Goal: Find contact information: Obtain details needed to contact an individual or organization

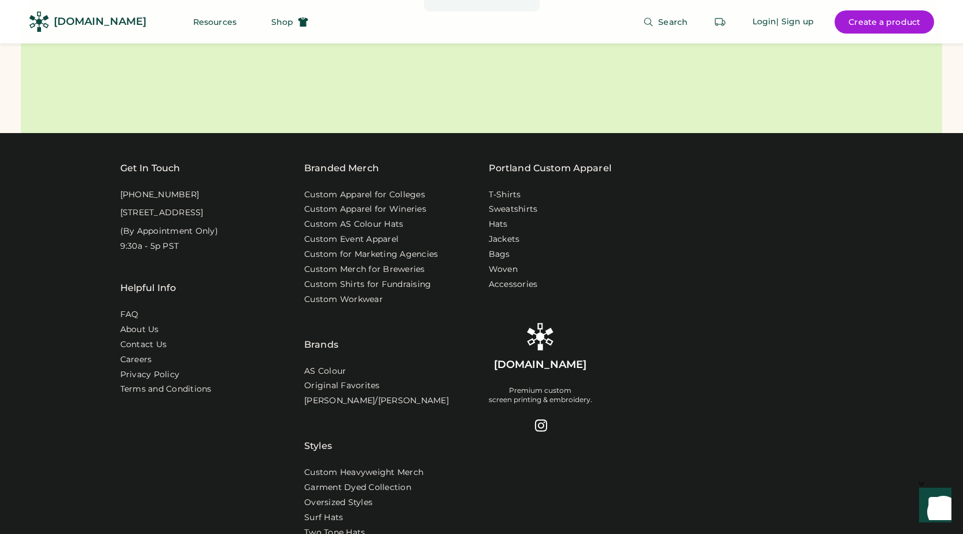
scroll to position [3770, 0]
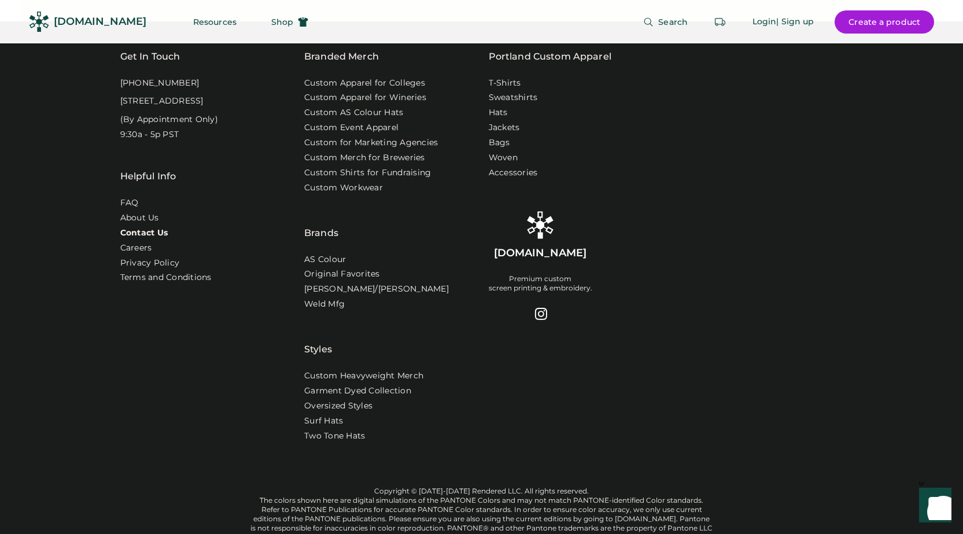
click at [138, 239] on link "Contact Us" at bounding box center [144, 233] width 48 height 12
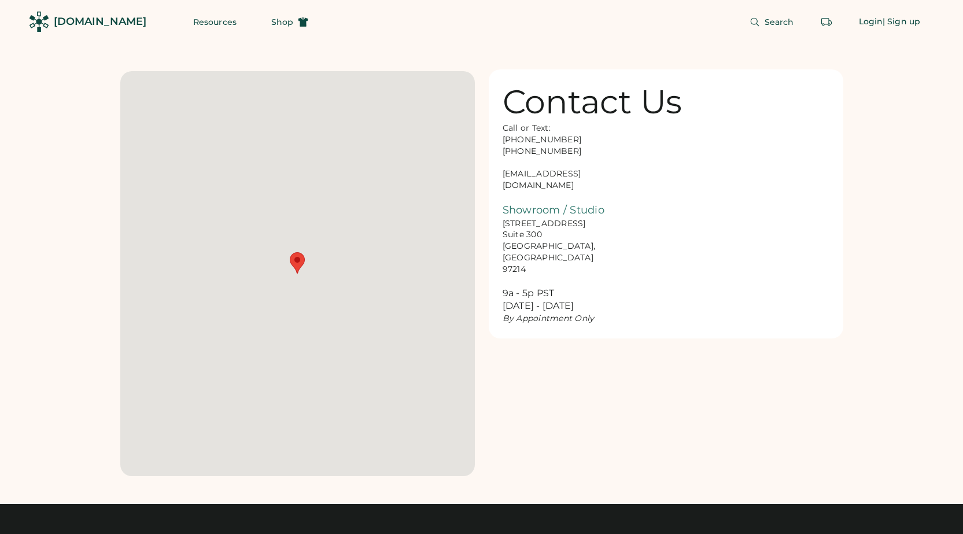
drag, startPoint x: 524, startPoint y: 175, endPoint x: 517, endPoint y: 173, distance: 7.6
click at [517, 173] on div "Call or Text: [PHONE_NUMBER] [PHONE_NUMBER] [EMAIL_ADDRESS][DOMAIN_NAME] Showro…" at bounding box center [560, 224] width 116 height 202
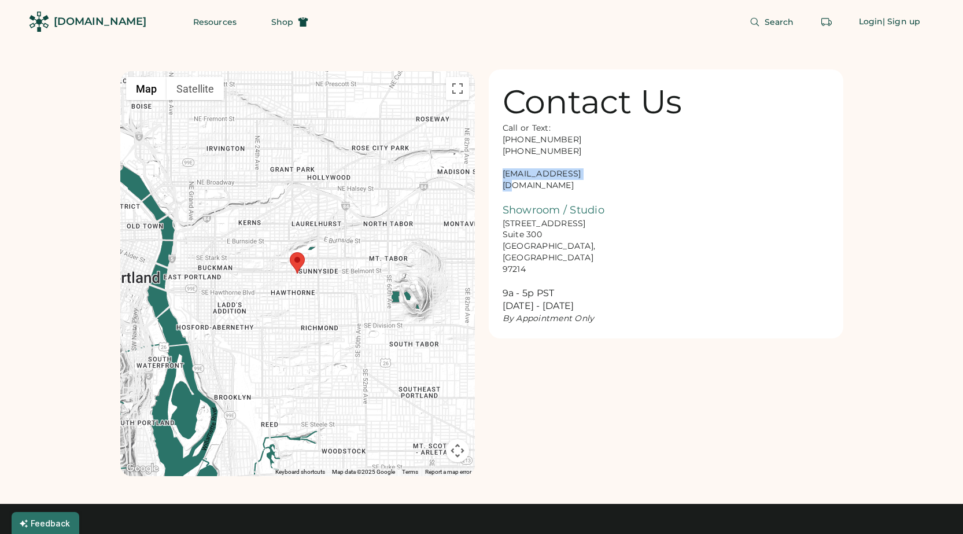
drag, startPoint x: 585, startPoint y: 175, endPoint x: 501, endPoint y: 172, distance: 84.4
click at [501, 172] on div "Contact Us Call or Text: [PHONE_NUMBER] [PHONE_NUMBER] [EMAIL_ADDRESS][DOMAIN_N…" at bounding box center [666, 203] width 354 height 269
click at [528, 416] on div "← Move left → Move right ↑ Move up ↓ Move down + Zoom in - Zoom out Home Jump l…" at bounding box center [481, 259] width 723 height 432
